Goal: Information Seeking & Learning: Check status

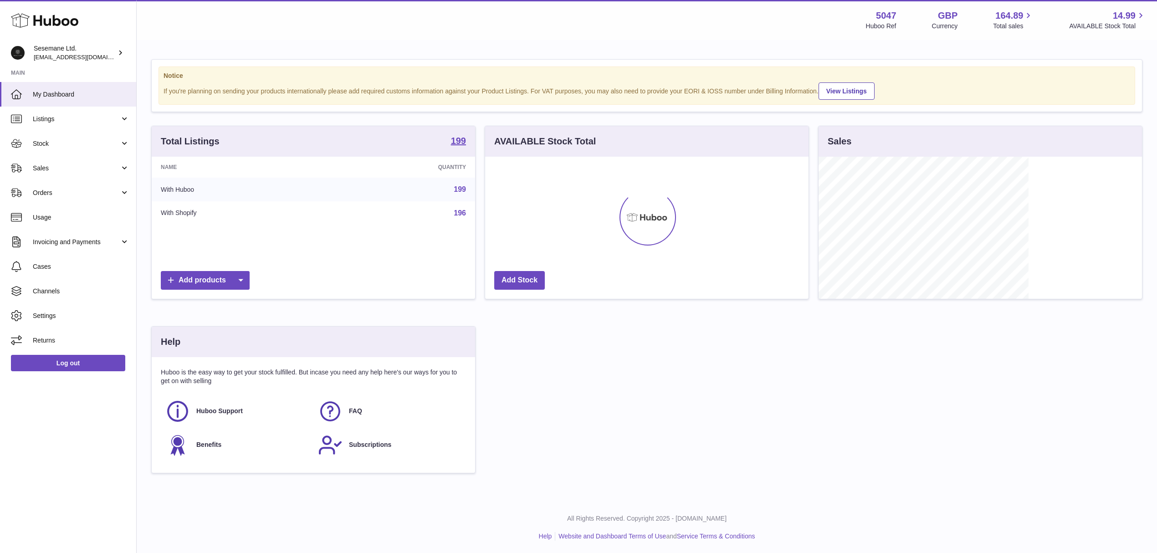
scroll to position [142, 323]
click at [46, 172] on link "Sales" at bounding box center [68, 168] width 136 height 25
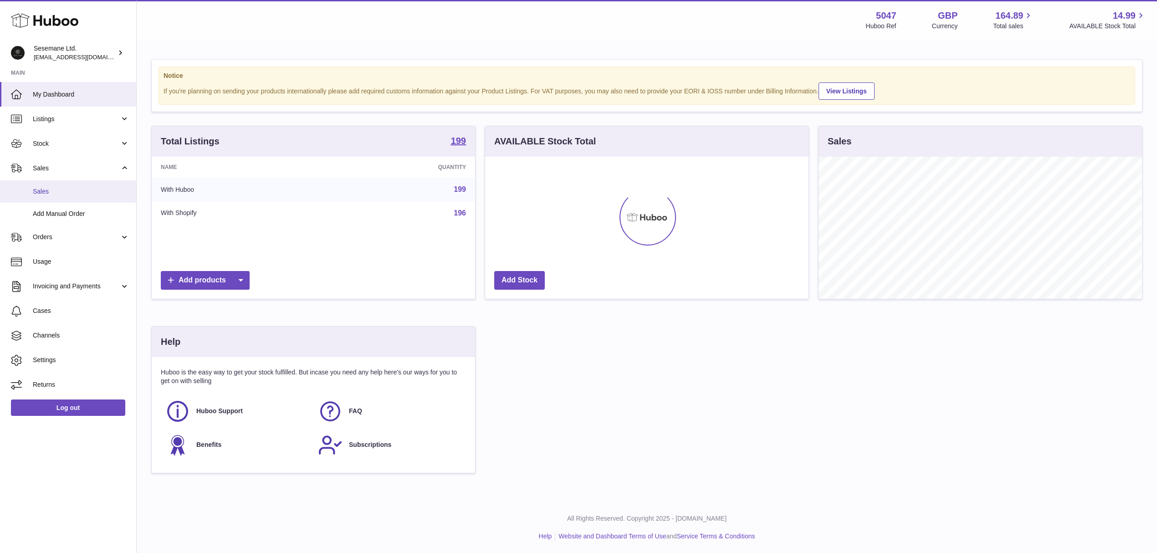
click at [53, 194] on span "Sales" at bounding box center [81, 191] width 97 height 9
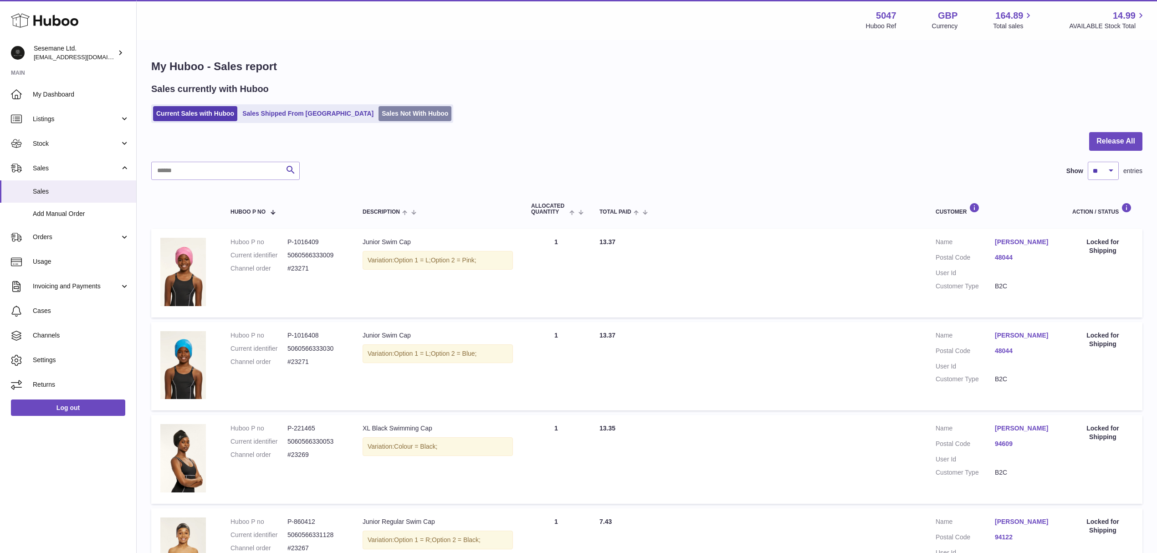
click at [379, 110] on link "Sales Not With Huboo" at bounding box center [415, 113] width 73 height 15
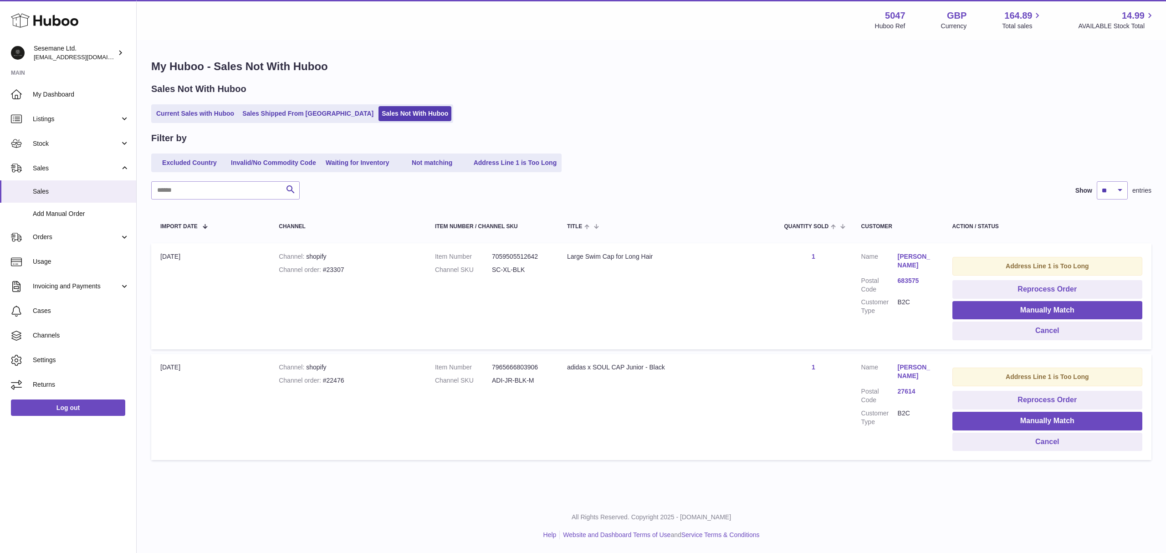
click at [913, 254] on link "Abhishek Menon" at bounding box center [916, 260] width 36 height 17
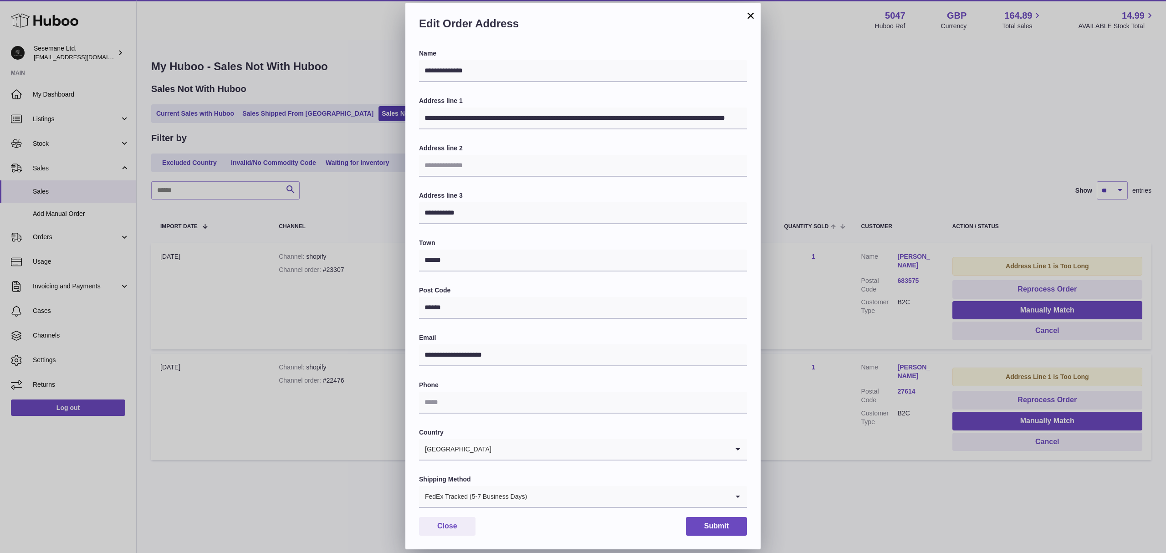
click at [749, 17] on button "×" at bounding box center [750, 15] width 11 height 11
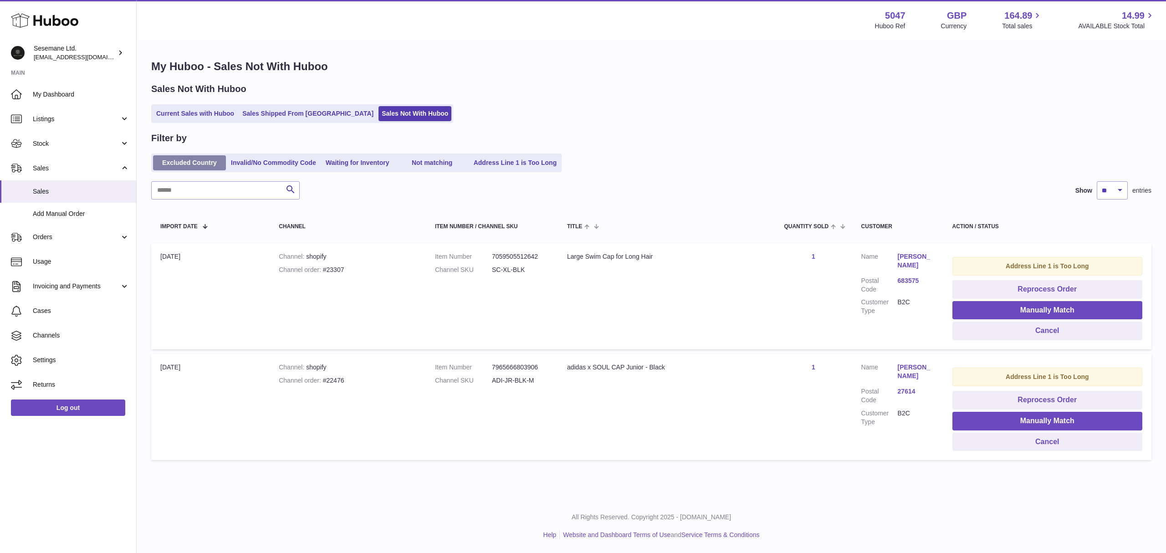
click at [212, 166] on link "Excluded Country" at bounding box center [189, 162] width 73 height 15
